Goal: Task Accomplishment & Management: Manage account settings

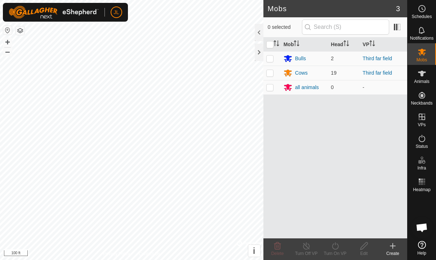
click at [421, 11] on icon at bounding box center [422, 8] width 9 height 9
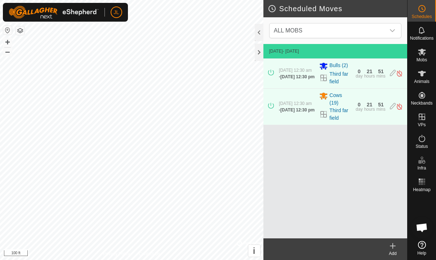
click at [391, 245] on icon at bounding box center [393, 246] width 9 height 9
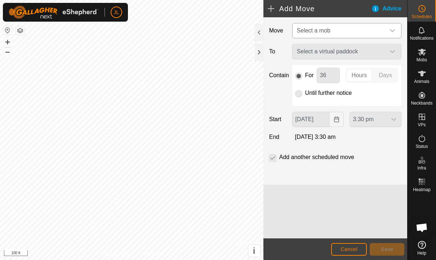
click at [391, 27] on div "dropdown trigger" at bounding box center [392, 30] width 14 height 14
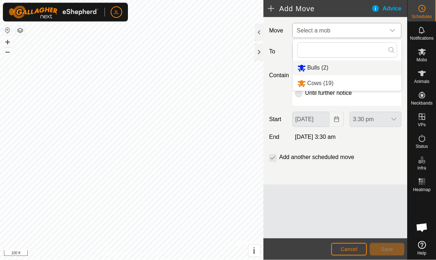
click at [326, 67] on span "Bulls (2)" at bounding box center [318, 68] width 21 height 6
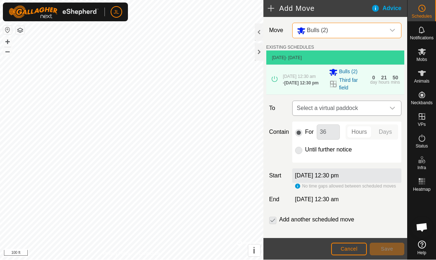
click at [392, 110] on icon "dropdown trigger" at bounding box center [392, 108] width 5 height 3
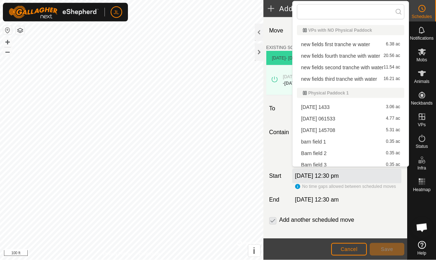
click at [340, 105] on div "[DATE] 1433 3.06 ac" at bounding box center [350, 107] width 99 height 5
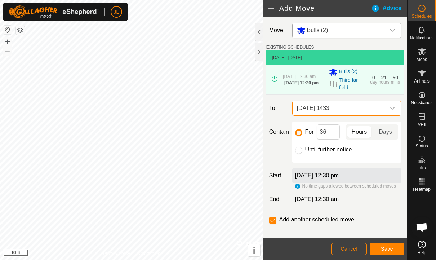
click at [392, 109] on icon "dropdown trigger" at bounding box center [393, 109] width 6 height 6
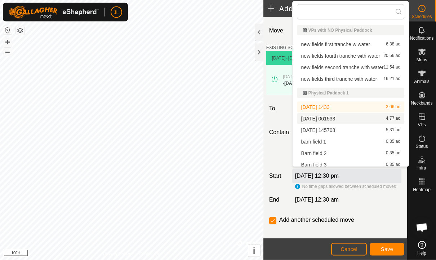
click at [346, 120] on div "[DATE] 061533 4.77 ac" at bounding box center [350, 118] width 99 height 5
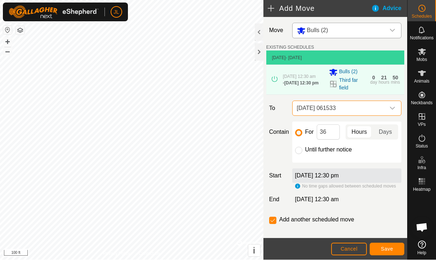
click at [392, 111] on icon "dropdown trigger" at bounding box center [393, 109] width 6 height 6
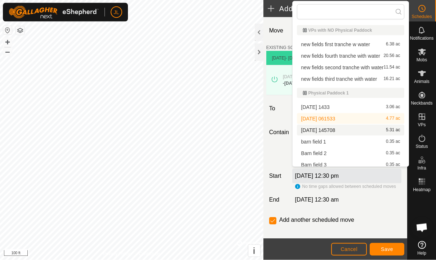
click at [336, 131] on span "[DATE] 145708" at bounding box center [318, 130] width 34 height 5
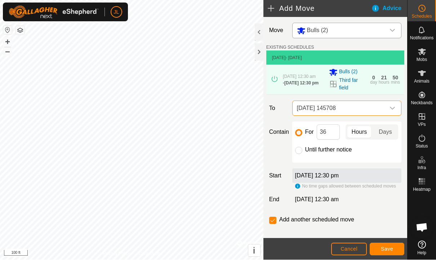
click at [395, 110] on icon "dropdown trigger" at bounding box center [393, 109] width 6 height 6
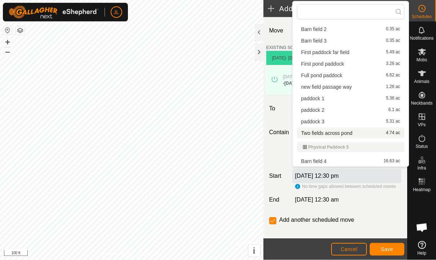
click at [344, 133] on span "Two fields across pond" at bounding box center [326, 133] width 51 height 5
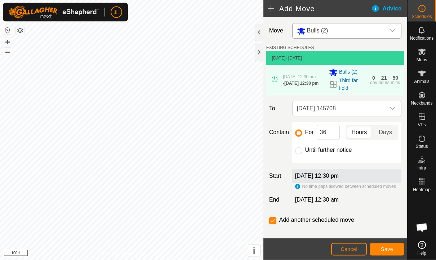
scroll to position [102, 0]
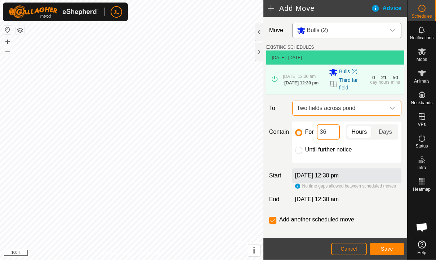
click at [331, 131] on input "36" at bounding box center [328, 132] width 23 height 15
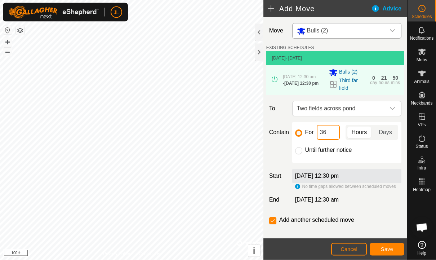
type input "3"
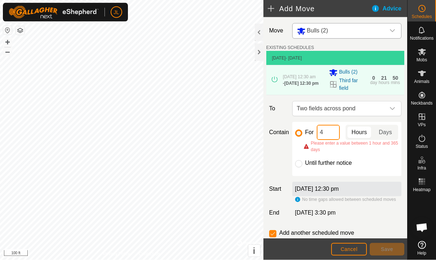
type input "48"
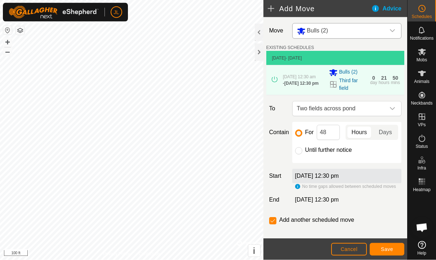
click at [388, 250] on span "Save" at bounding box center [387, 249] width 12 height 6
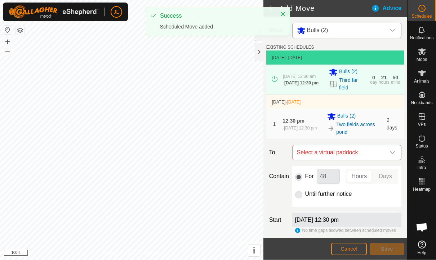
click at [395, 28] on icon "dropdown trigger" at bounding box center [393, 31] width 6 height 6
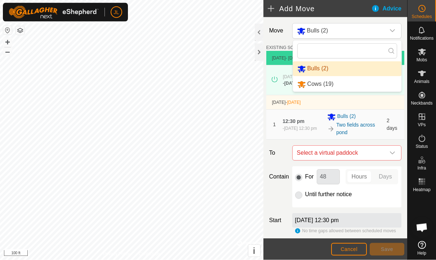
click at [338, 85] on li "Cows (19)" at bounding box center [347, 84] width 109 height 15
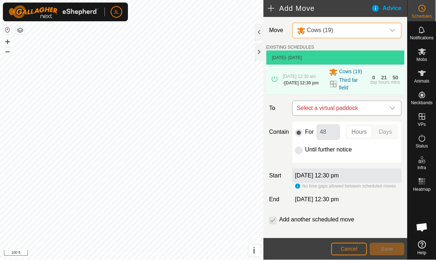
click at [392, 111] on icon "dropdown trigger" at bounding box center [393, 109] width 6 height 6
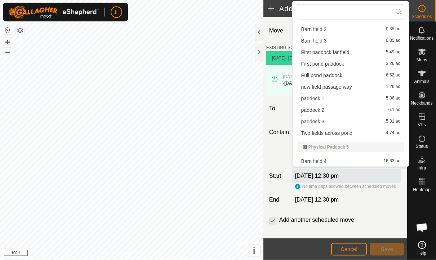
scroll to position [124, 0]
click at [354, 134] on div "Two fields across pond 4.74 ac" at bounding box center [350, 133] width 99 height 5
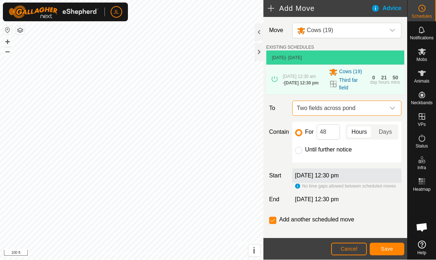
click at [392, 250] on span "Save" at bounding box center [387, 249] width 12 height 6
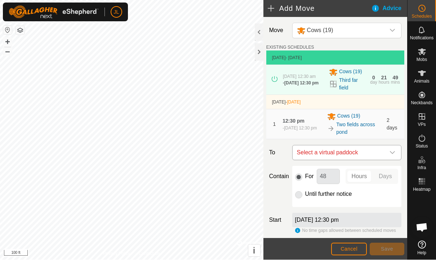
click at [393, 154] on icon "dropdown trigger" at bounding box center [393, 153] width 6 height 6
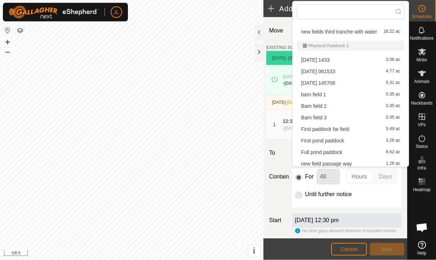
scroll to position [48, 0]
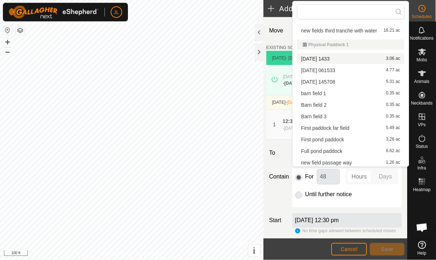
click at [330, 58] on span "[DATE] 1433" at bounding box center [315, 58] width 28 height 5
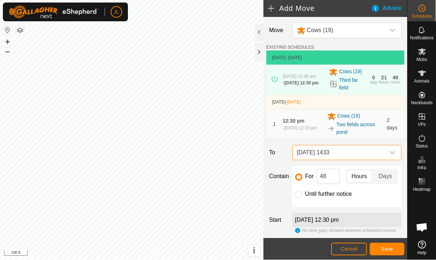
click at [395, 160] on div "dropdown trigger" at bounding box center [392, 153] width 14 height 14
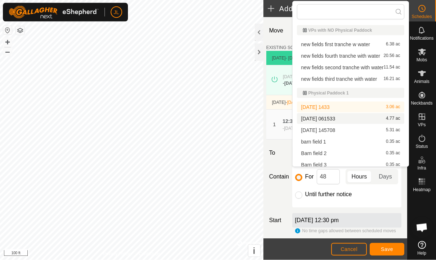
click at [345, 120] on div "[DATE] 061533 4.77 ac" at bounding box center [350, 118] width 99 height 5
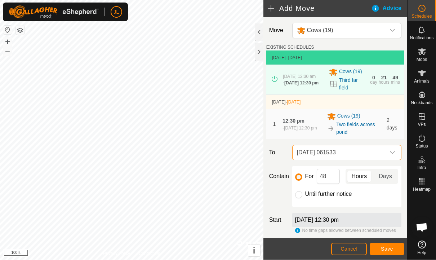
click at [394, 160] on div "dropdown trigger" at bounding box center [392, 153] width 14 height 14
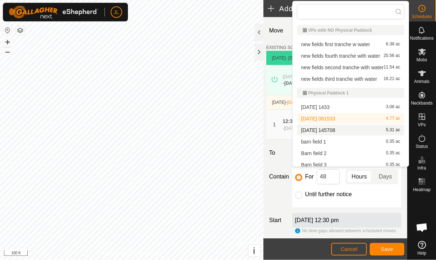
click at [349, 132] on div "[DATE] 145708 5.31 ac" at bounding box center [350, 130] width 99 height 5
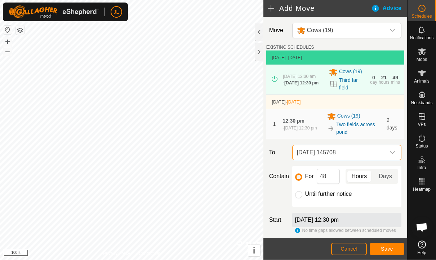
click at [395, 156] on icon "dropdown trigger" at bounding box center [393, 153] width 6 height 6
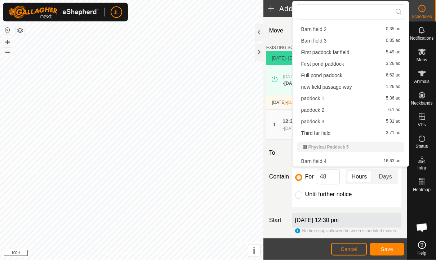
scroll to position [124, 0]
click at [335, 64] on span "First pond paddock" at bounding box center [322, 63] width 43 height 5
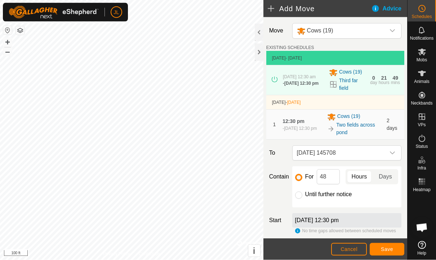
scroll to position [102, 0]
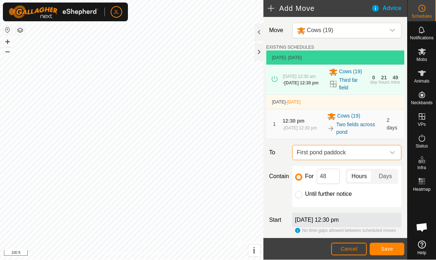
click at [396, 252] on button "Save" at bounding box center [387, 249] width 35 height 13
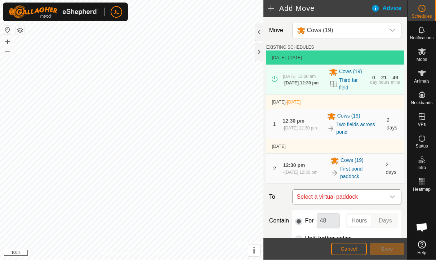
click at [394, 204] on div "dropdown trigger" at bounding box center [392, 197] width 14 height 14
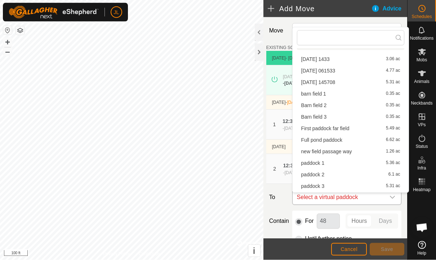
scroll to position [75, 0]
click at [336, 141] on span "Full pond paddock" at bounding box center [321, 139] width 41 height 5
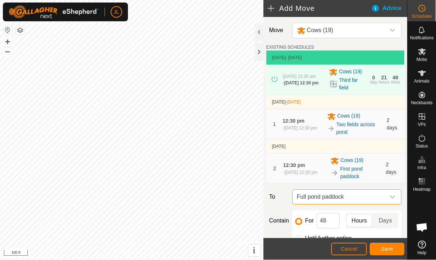
click at [391, 249] on span "Save" at bounding box center [387, 249] width 12 height 6
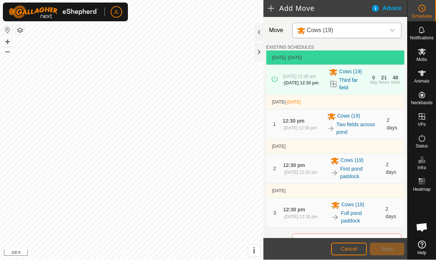
click at [395, 33] on icon "dropdown trigger" at bounding box center [393, 31] width 6 height 6
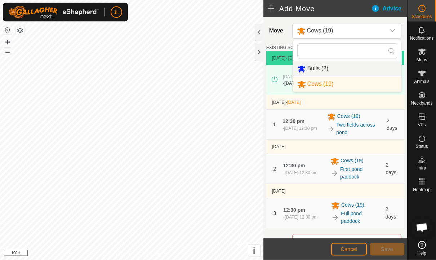
click at [333, 69] on li "Bulls (2)" at bounding box center [347, 68] width 109 height 15
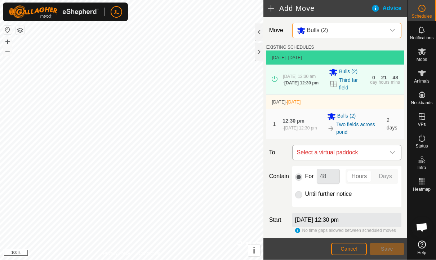
click at [394, 156] on icon "dropdown trigger" at bounding box center [393, 153] width 6 height 6
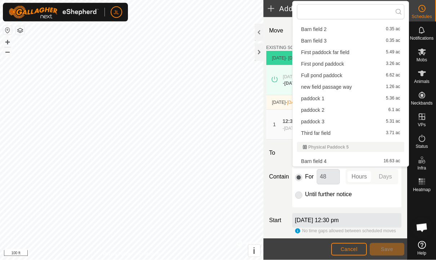
scroll to position [124, 0]
click at [336, 63] on span "First pond paddock" at bounding box center [322, 63] width 43 height 5
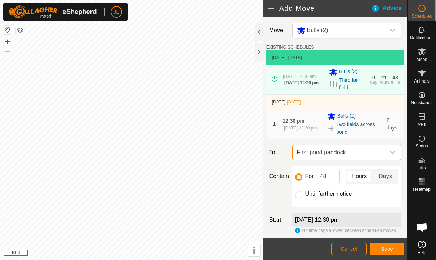
click at [385, 253] on button "Save" at bounding box center [387, 249] width 35 height 13
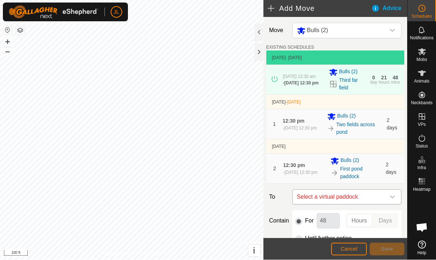
click at [389, 203] on div "dropdown trigger" at bounding box center [392, 197] width 14 height 14
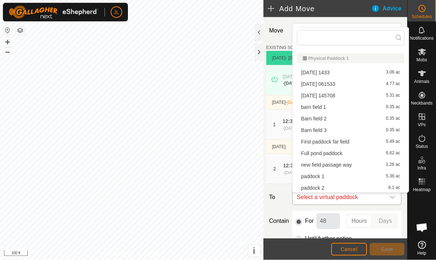
scroll to position [62, 0]
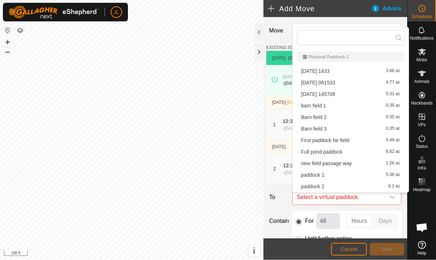
click at [337, 153] on span "Full pond paddock" at bounding box center [321, 151] width 41 height 5
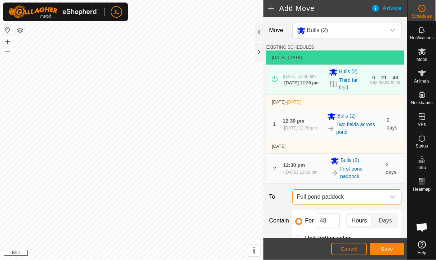
click at [388, 252] on button "Save" at bounding box center [387, 249] width 35 height 13
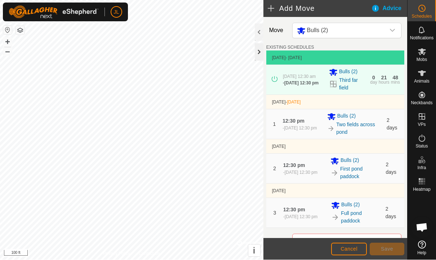
click at [263, 48] on div at bounding box center [259, 52] width 9 height 17
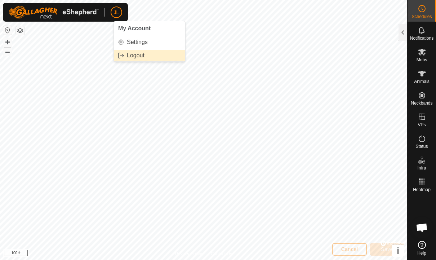
click at [140, 58] on span "Logout" at bounding box center [136, 56] width 18 height 6
